Goal: Information Seeking & Learning: Understand process/instructions

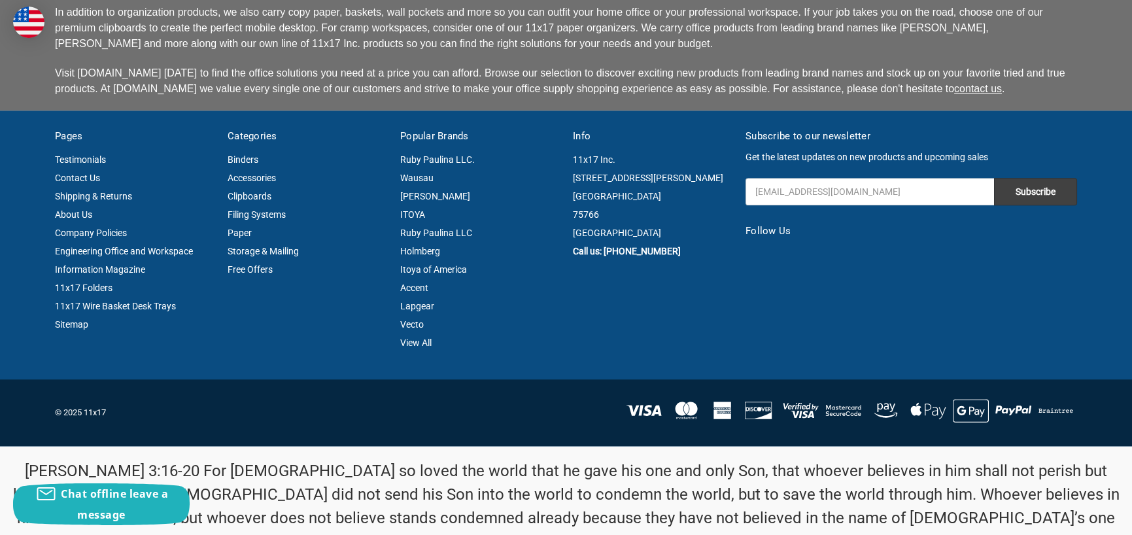
scroll to position [3489, 0]
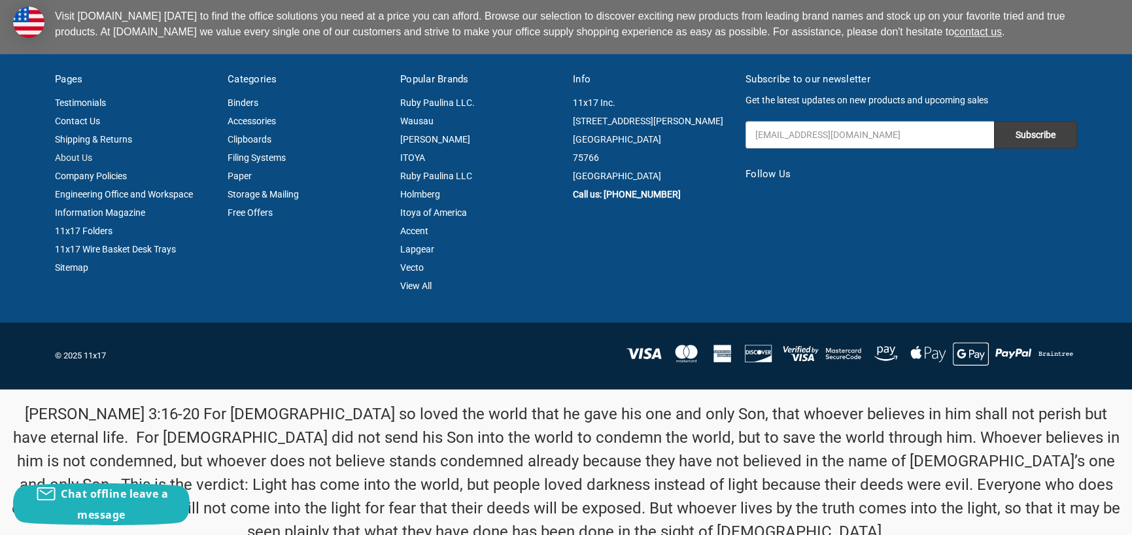
click at [87, 152] on link "About Us" at bounding box center [73, 157] width 37 height 10
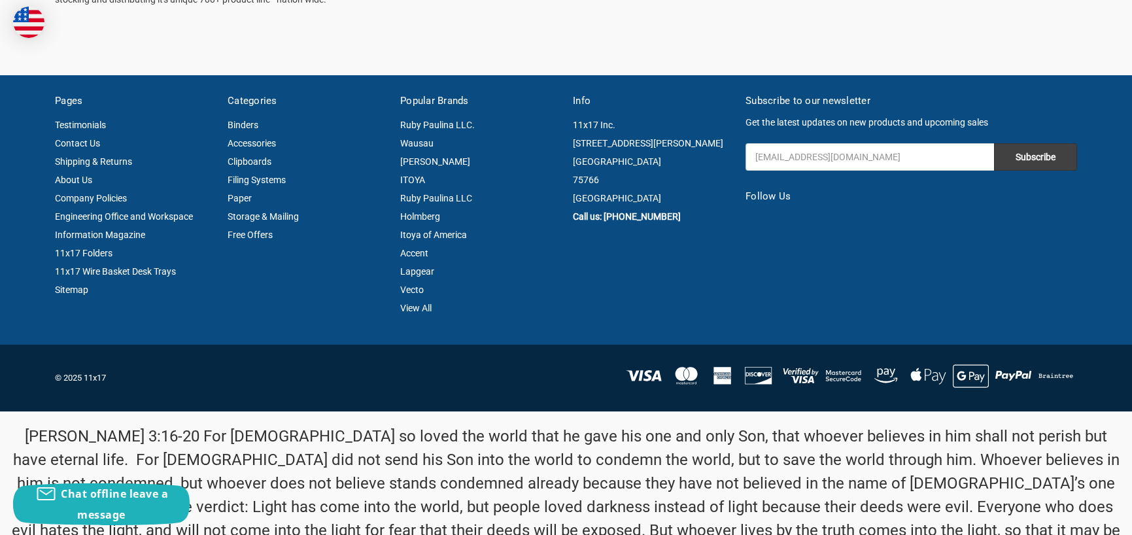
scroll to position [458, 0]
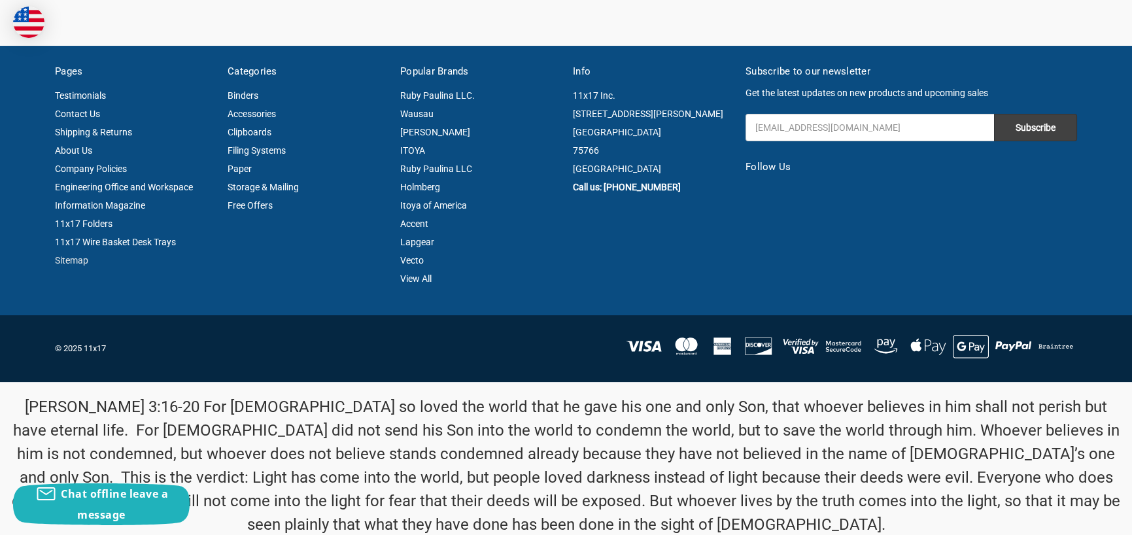
click at [80, 265] on link "Sitemap" at bounding box center [71, 260] width 33 height 10
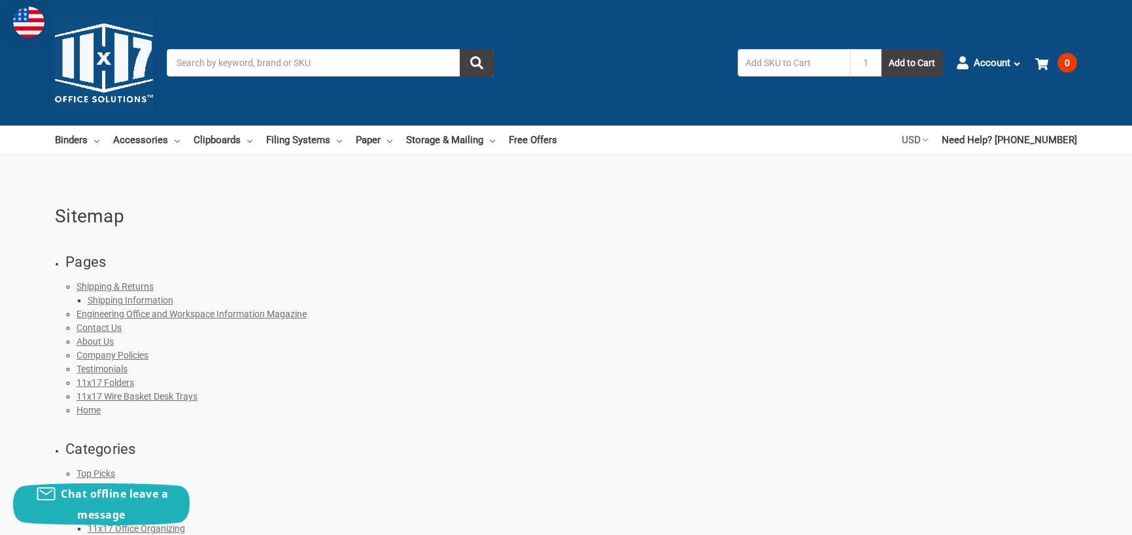
click at [928, 138] on icon at bounding box center [925, 139] width 5 height 5
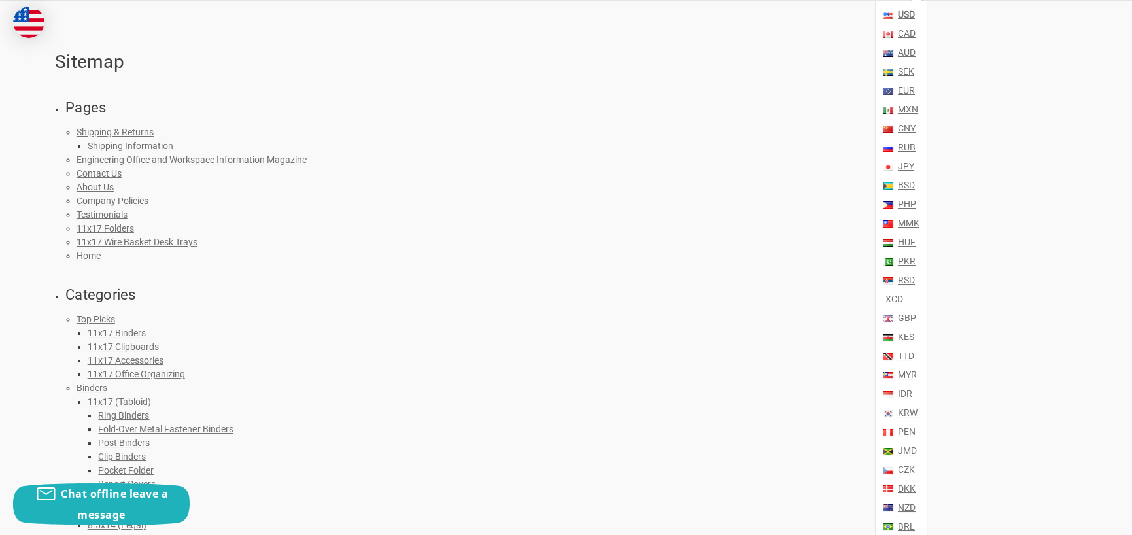
click at [915, 13] on strong "USD" at bounding box center [906, 14] width 17 height 10
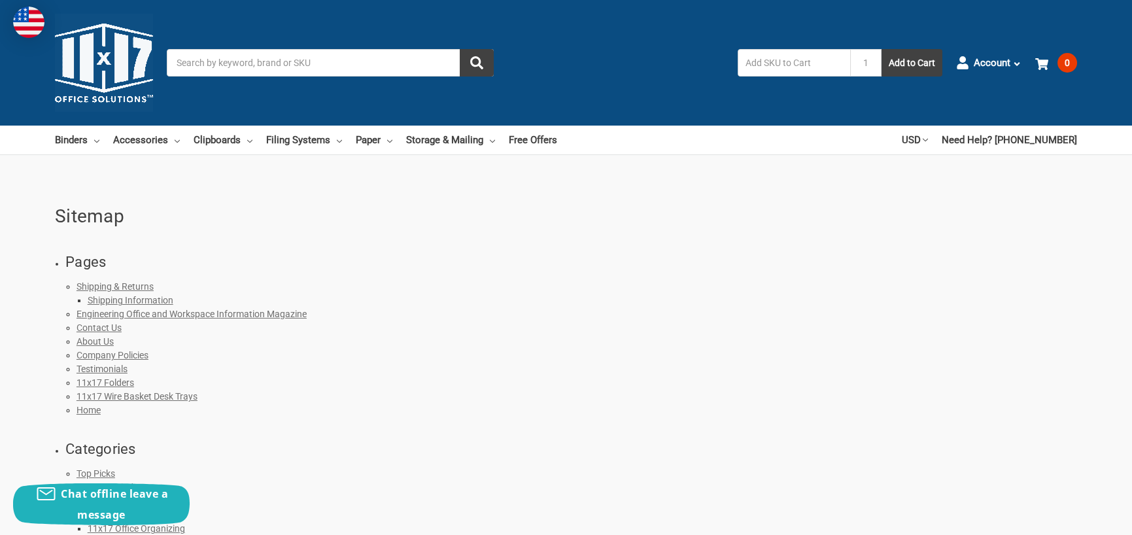
click at [124, 284] on link "Shipping & Returns" at bounding box center [114, 286] width 77 height 10
